Goal: Task Accomplishment & Management: Manage account settings

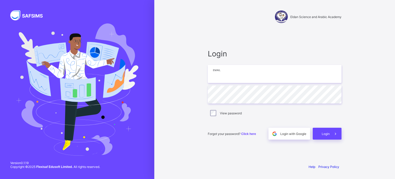
click at [231, 73] on input "email" at bounding box center [275, 74] width 134 height 18
type input "**********"
click at [324, 132] on span "Login" at bounding box center [326, 134] width 8 height 4
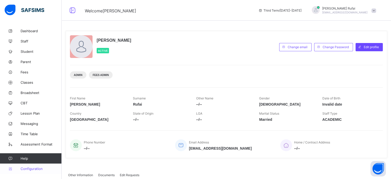
click at [31, 168] on span "Configuration" at bounding box center [41, 168] width 41 height 4
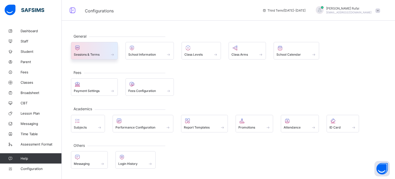
click at [95, 49] on div at bounding box center [94, 48] width 41 height 6
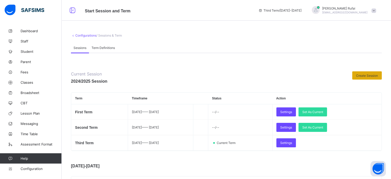
click at [368, 73] on div "Create Session" at bounding box center [367, 75] width 30 height 8
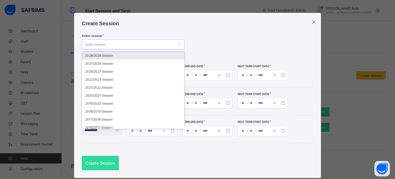
click at [158, 43] on div "Select session" at bounding box center [128, 44] width 93 height 7
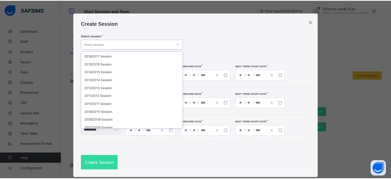
scroll to position [73, 0]
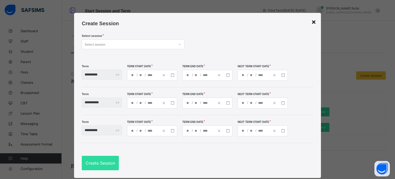
drag, startPoint x: 180, startPoint y: 99, endPoint x: 311, endPoint y: 21, distance: 152.7
click at [311, 21] on div "×" at bounding box center [313, 22] width 4 height 8
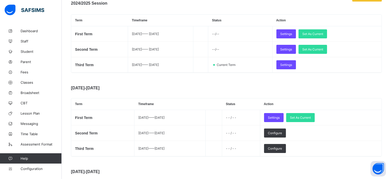
scroll to position [80, 0]
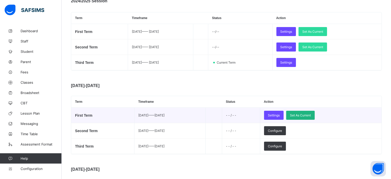
click at [311, 114] on span "Set As Current" at bounding box center [300, 115] width 21 height 4
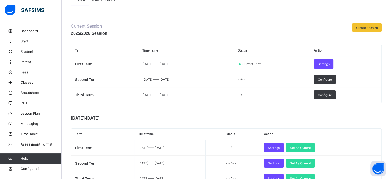
scroll to position [47, 0]
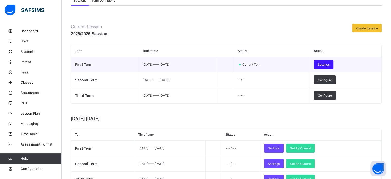
click at [329, 62] on span "Settings" at bounding box center [324, 64] width 12 height 4
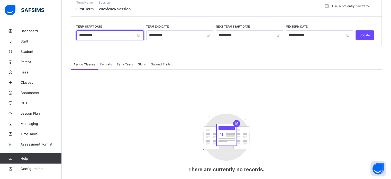
click at [107, 35] on input "**********" at bounding box center [109, 35] width 67 height 10
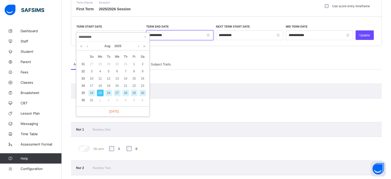
click at [169, 33] on input "**********" at bounding box center [179, 35] width 67 height 10
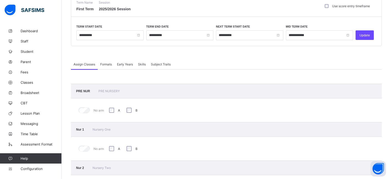
click at [237, 47] on span at bounding box center [226, 52] width 311 height 13
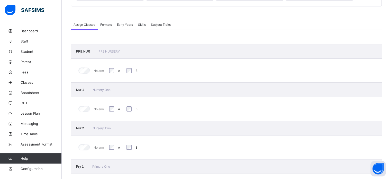
scroll to position [81, 0]
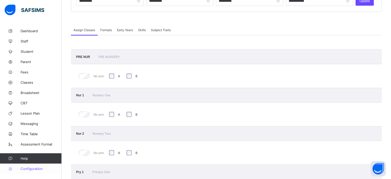
click at [31, 167] on span "Configuration" at bounding box center [41, 168] width 41 height 4
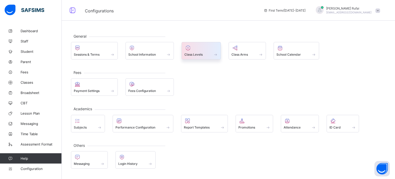
click at [197, 52] on span "Class Levels" at bounding box center [193, 54] width 18 height 4
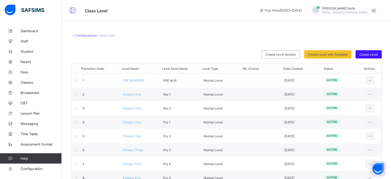
click at [371, 52] on span "Create Level" at bounding box center [368, 54] width 19 height 4
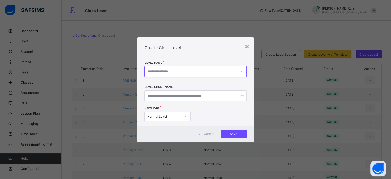
click at [194, 74] on input "text" at bounding box center [195, 71] width 102 height 11
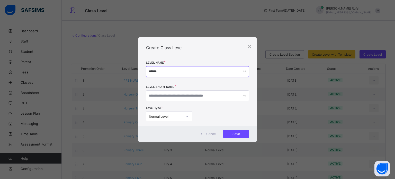
click at [188, 75] on input "******" at bounding box center [197, 71] width 103 height 11
type input "*"
click at [250, 48] on div "×" at bounding box center [249, 46] width 4 height 8
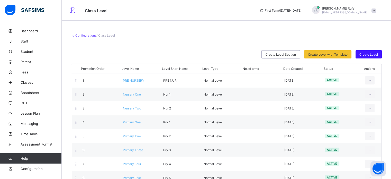
click at [375, 56] on span "Create Level" at bounding box center [368, 54] width 19 height 4
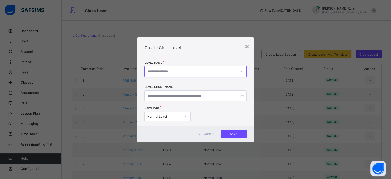
click at [181, 69] on input "text" at bounding box center [195, 71] width 102 height 11
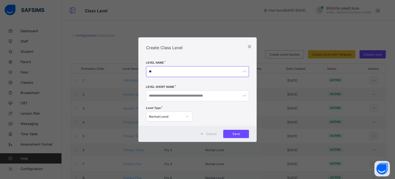
type input "*"
type input "**********"
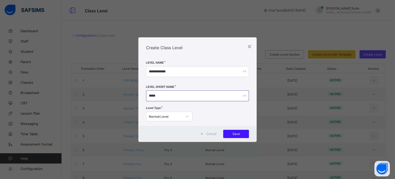
type input "*****"
click at [239, 134] on span "Save" at bounding box center [236, 134] width 18 height 4
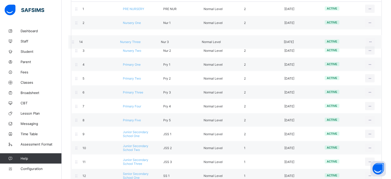
scroll to position [71, 0]
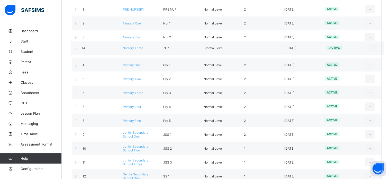
drag, startPoint x: 159, startPoint y: 168, endPoint x: 158, endPoint y: 48, distance: 119.8
click at [158, 48] on div "Promotion Order Level Name Level Short Name Level Type No. of arms Date Created…" at bounding box center [226, 88] width 311 height 191
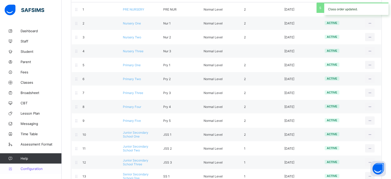
click at [34, 168] on span "Configuration" at bounding box center [41, 168] width 41 height 4
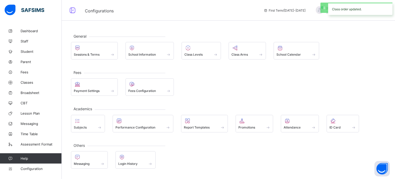
click at [96, 39] on div "General Sessions & Terms School Information Class Levels Class Arms School Cale…" at bounding box center [228, 47] width 315 height 23
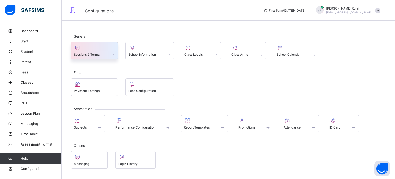
click at [95, 47] on div at bounding box center [94, 48] width 41 height 6
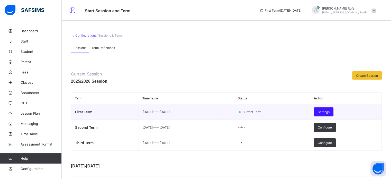
click at [329, 112] on span "Settings" at bounding box center [324, 112] width 12 height 4
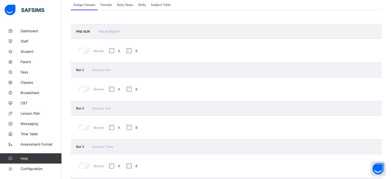
scroll to position [103, 0]
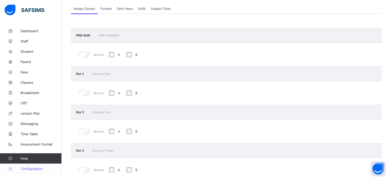
click at [36, 167] on span "Configuration" at bounding box center [41, 168] width 41 height 4
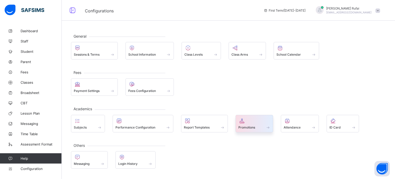
click at [254, 124] on span at bounding box center [254, 124] width 32 height 1
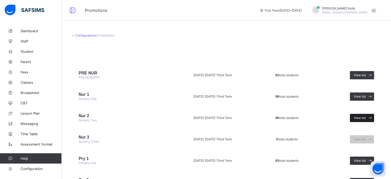
click at [367, 120] on div "View list" at bounding box center [362, 118] width 24 height 8
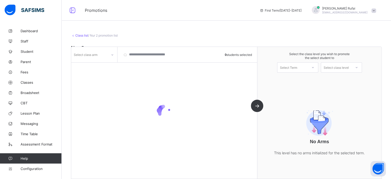
click at [112, 57] on div at bounding box center [112, 55] width 9 height 8
click at [102, 65] on div "A" at bounding box center [93, 66] width 45 height 8
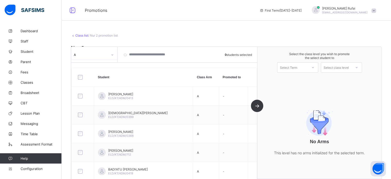
click at [114, 54] on div at bounding box center [112, 55] width 9 height 8
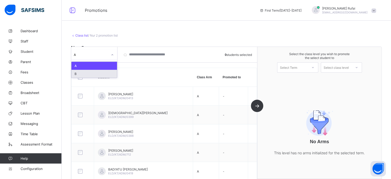
click at [93, 74] on div "B" at bounding box center [93, 74] width 45 height 8
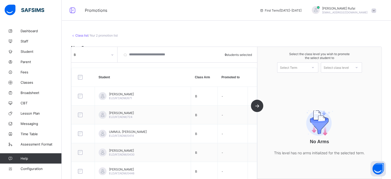
click at [80, 34] on link "Class list" at bounding box center [81, 35] width 13 height 4
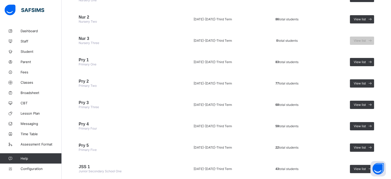
scroll to position [95, 0]
